Goal: Task Accomplishment & Management: Complete application form

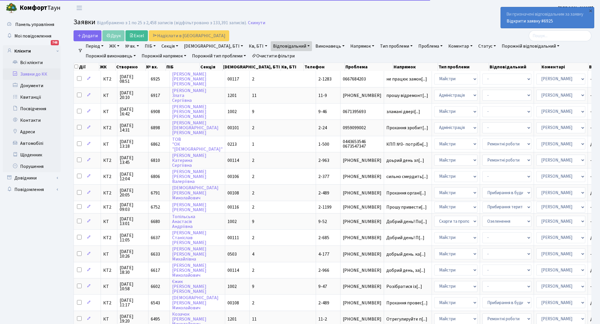
select select "25"
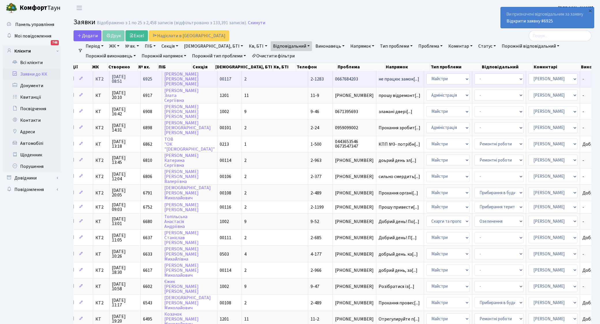
click at [376, 82] on td "не працює замок[...]" at bounding box center [400, 79] width 48 height 16
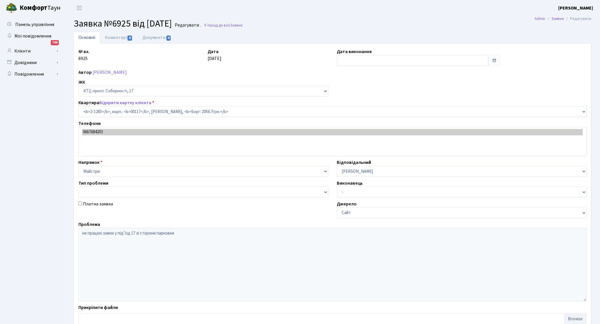
select select "12898"
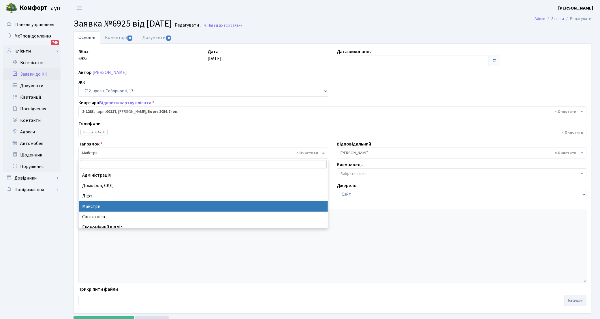
click at [325, 153] on span "× Майстри" at bounding box center [203, 152] width 250 height 11
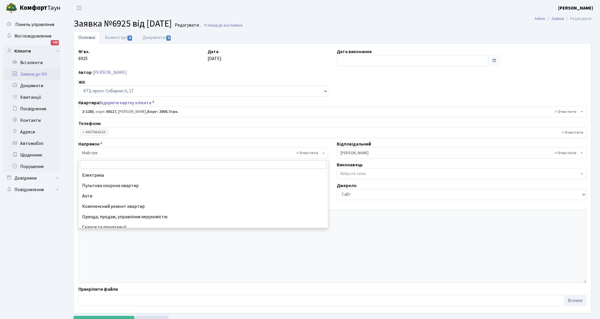
scroll to position [67, 0]
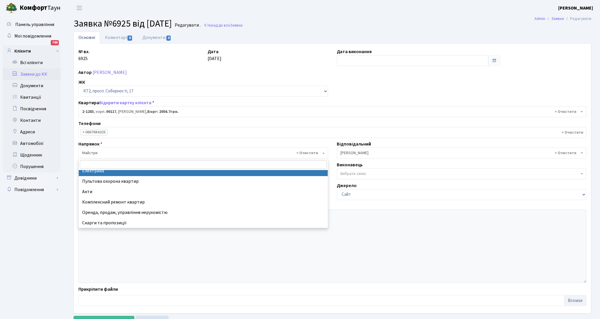
select select "3"
select select
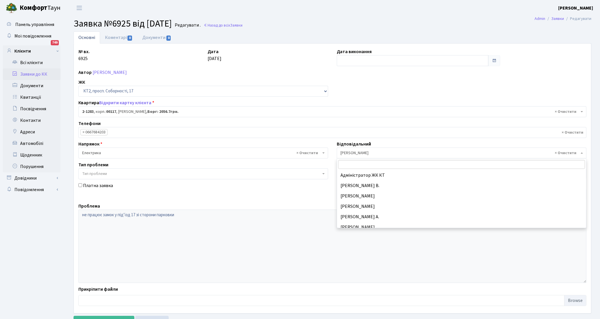
click at [583, 152] on span at bounding box center [582, 152] width 1 height 11
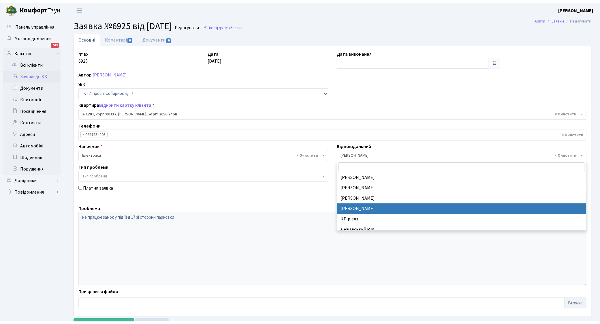
scroll to position [68, 0]
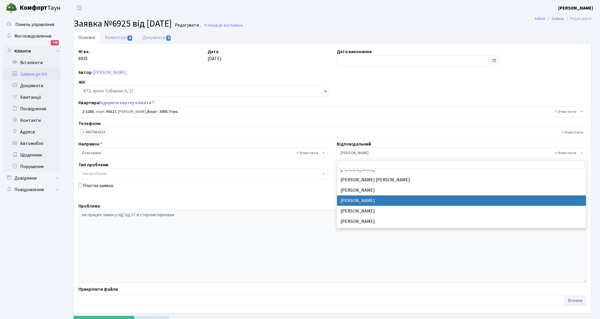
select select "22"
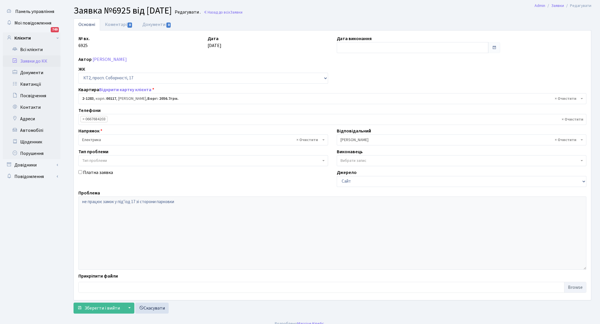
scroll to position [20, 0]
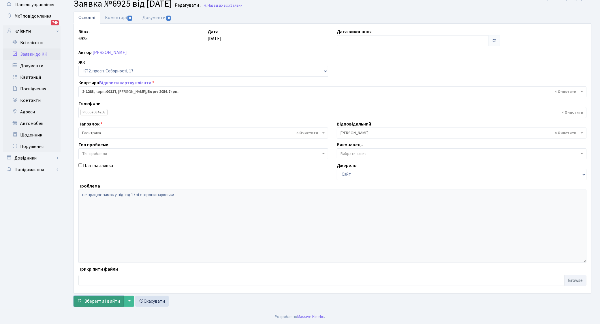
click at [104, 302] on span "Зберегти і вийти" at bounding box center [101, 301] width 35 height 6
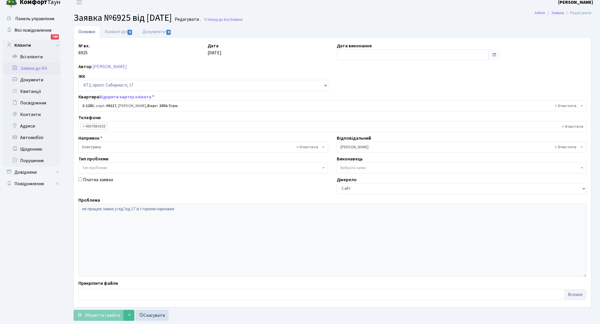
scroll to position [0, 0]
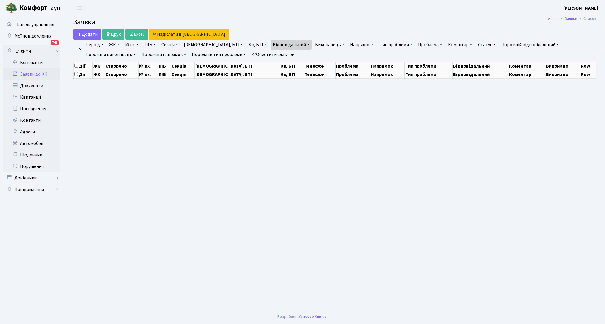
select select "25"
